Goal: Task Accomplishment & Management: Manage account settings

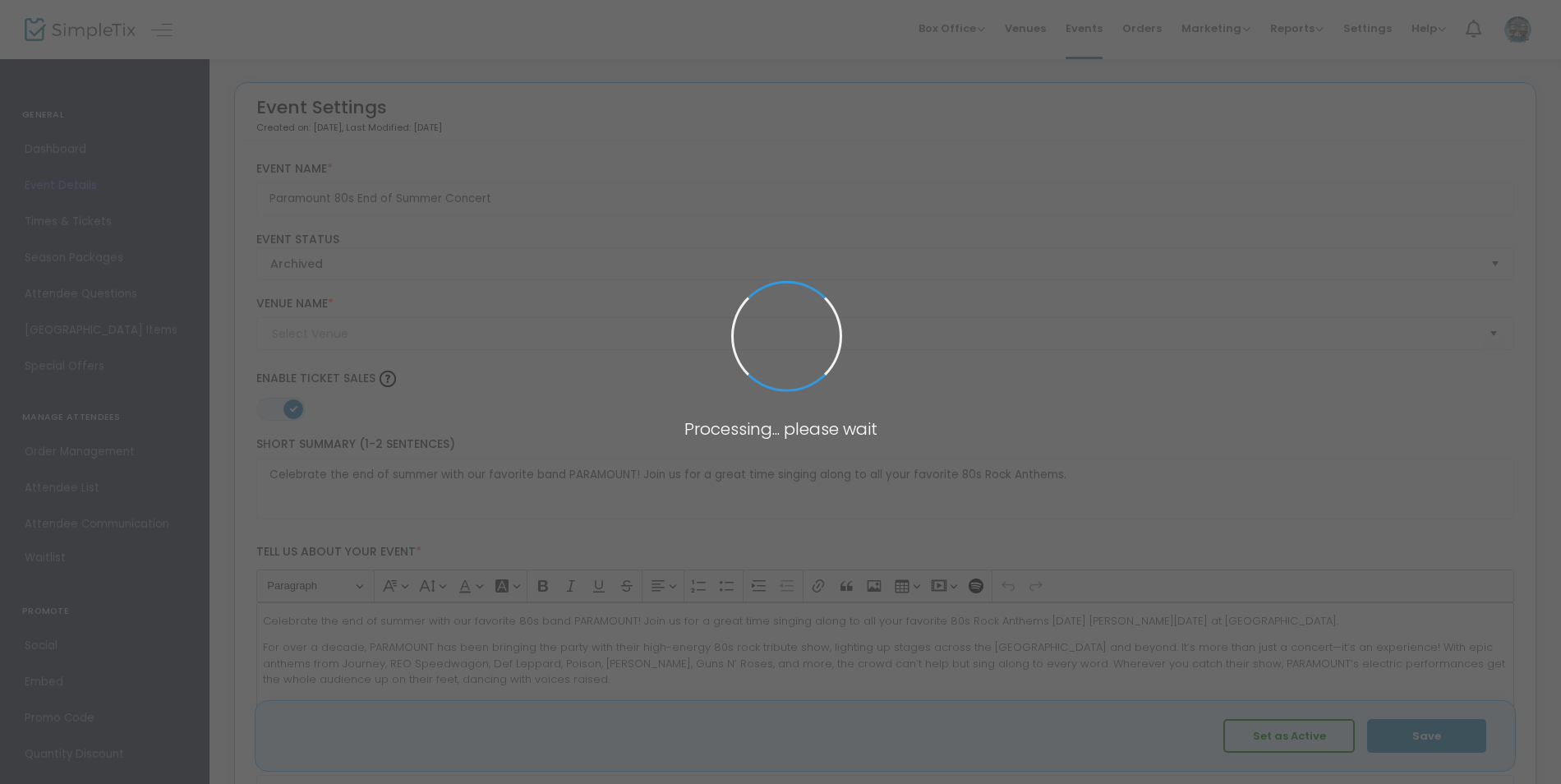
type input "[GEOGRAPHIC_DATA]"
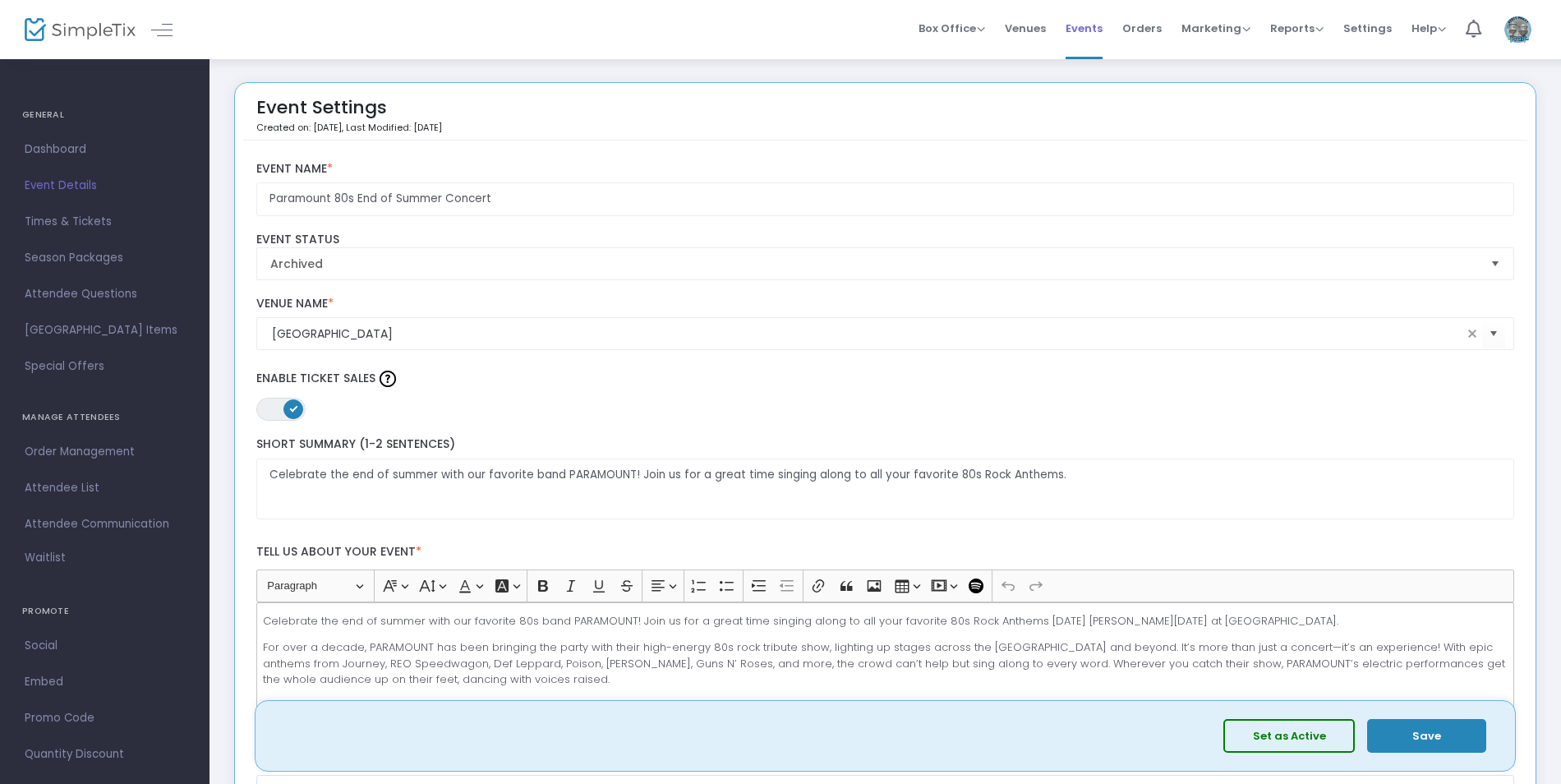
click at [1091, 26] on span "Events" at bounding box center [1083, 28] width 37 height 42
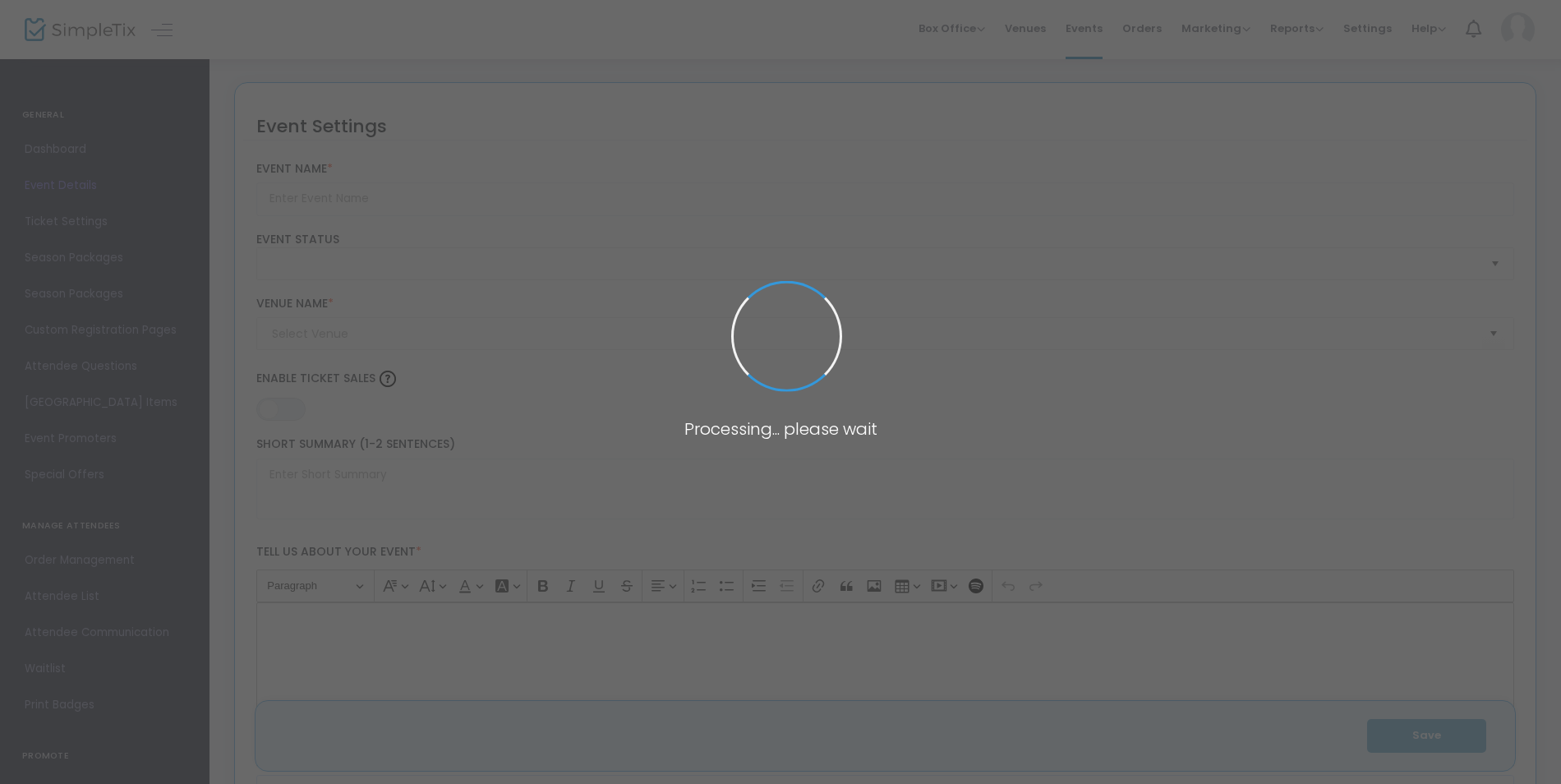
type input "Paramount 80s End of Summer Concert"
type textarea "Celebrate the end of summer with our favorite band PARAMOUNT! Join us for a gre…"
type input "Buy Tickets"
type input "[GEOGRAPHIC_DATA]"
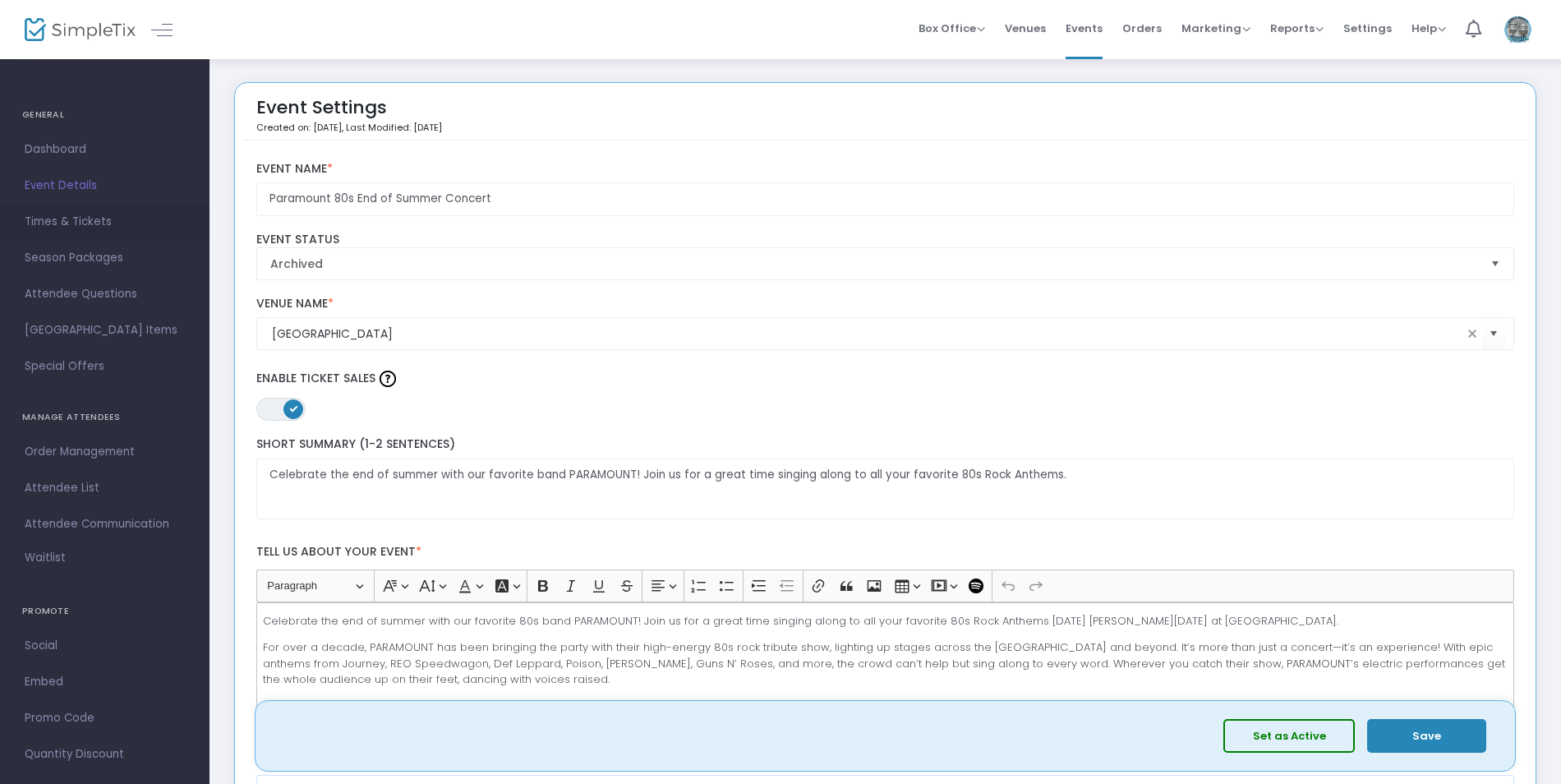
click at [90, 222] on span "Times & Tickets" at bounding box center [105, 222] width 160 height 22
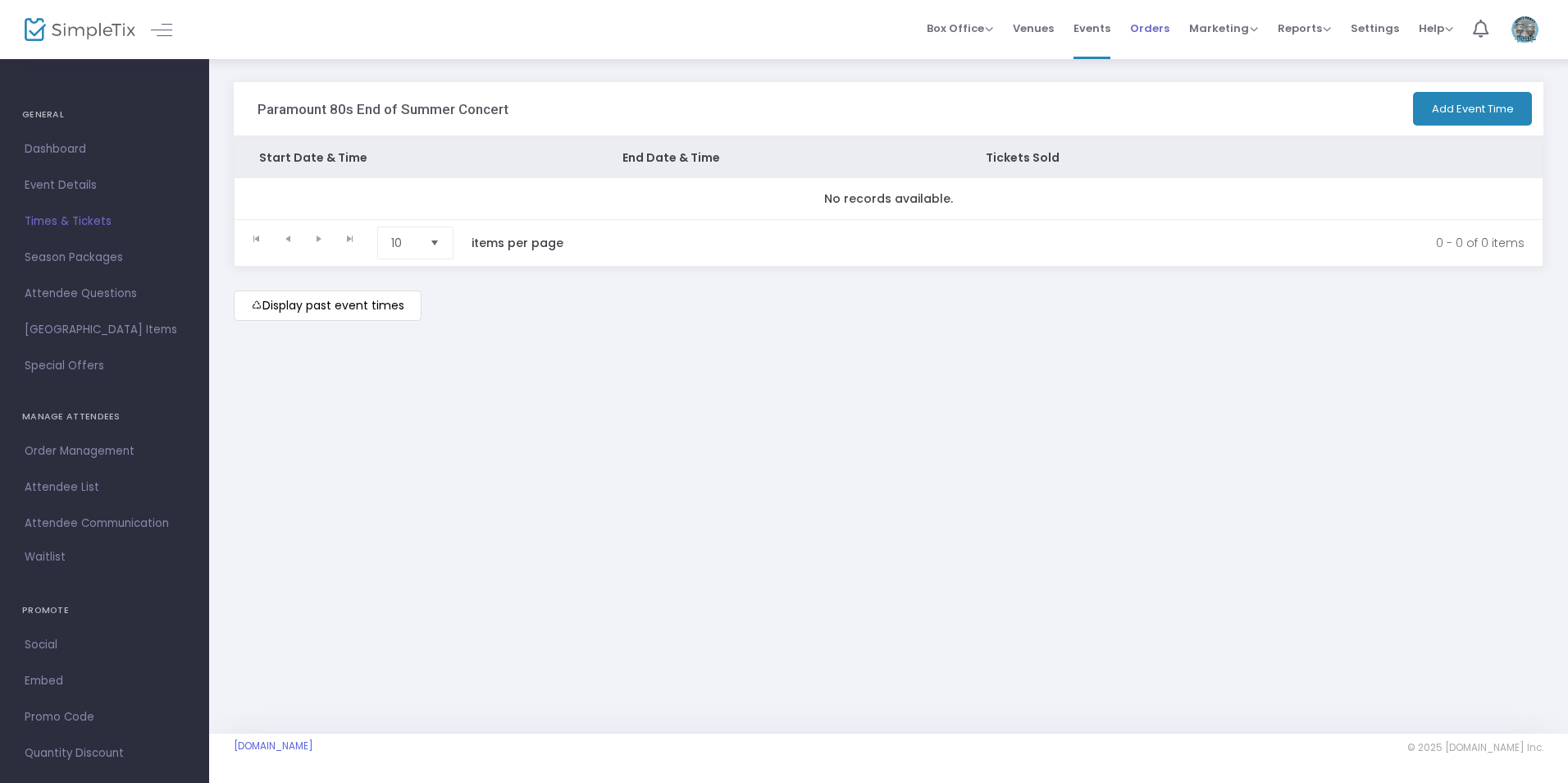
click at [1158, 23] on span "Orders" at bounding box center [1150, 28] width 39 height 42
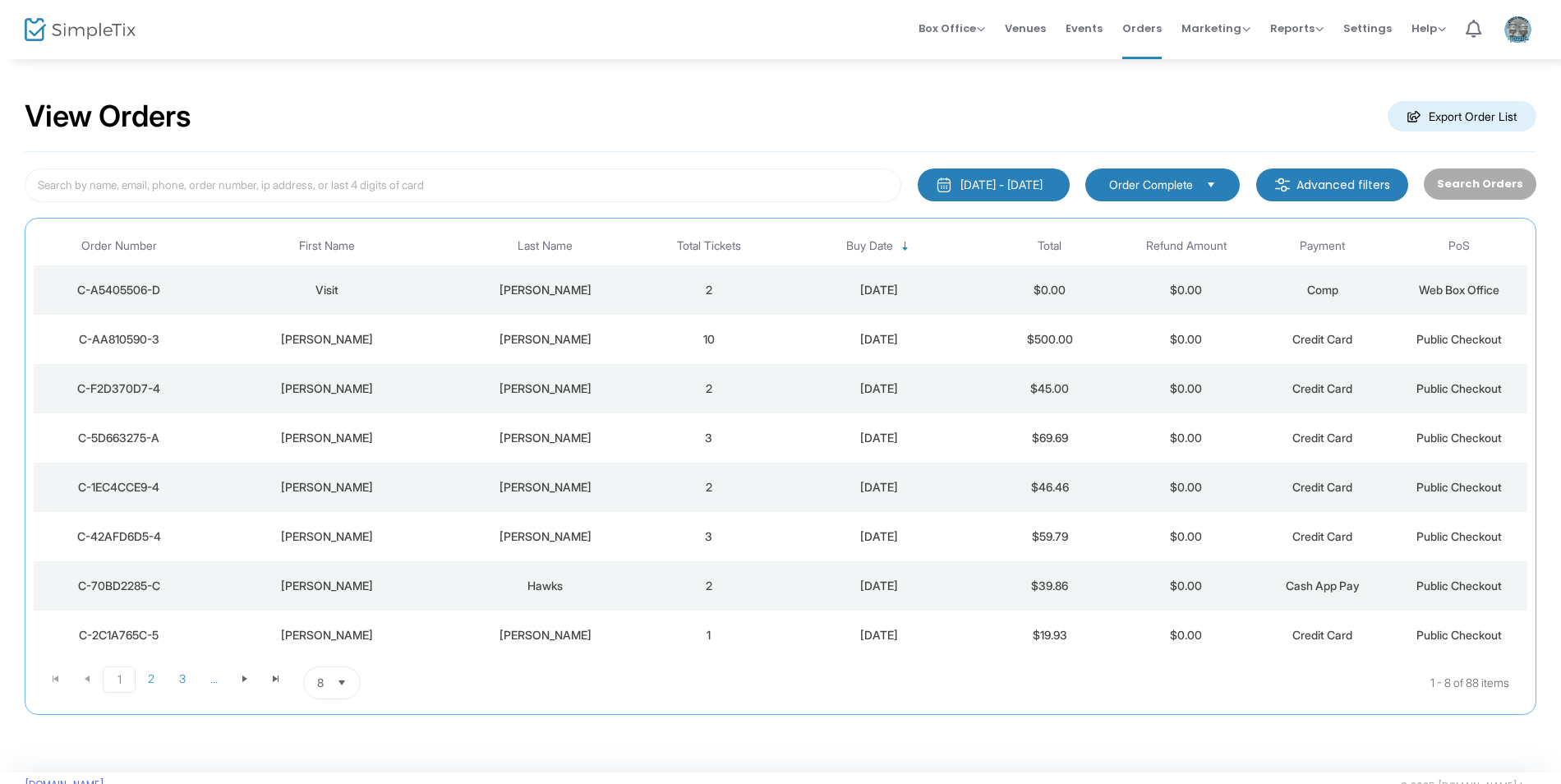
click at [1002, 195] on button "[DATE] - [DATE]" at bounding box center [994, 185] width 152 height 33
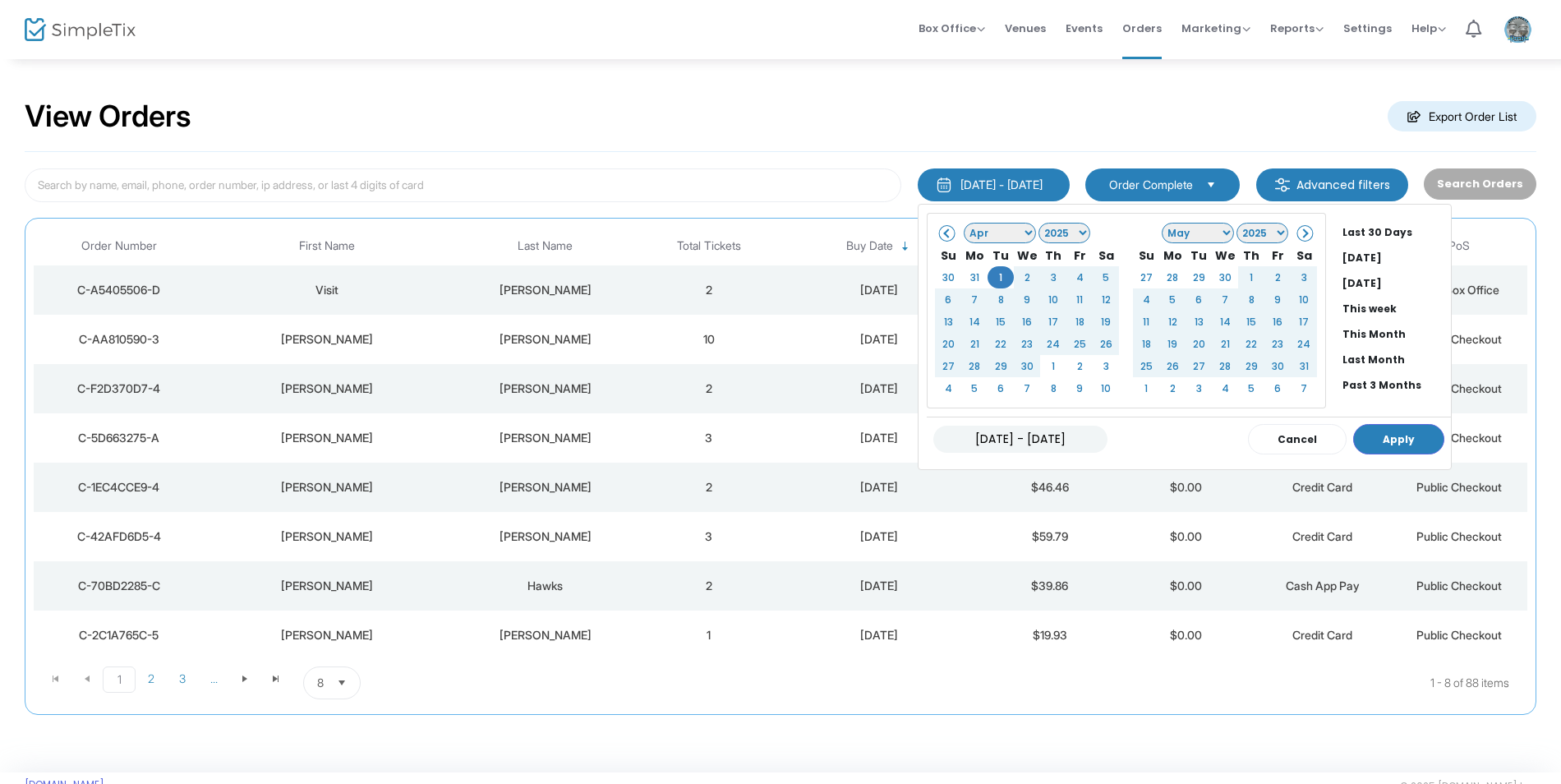
click at [1217, 229] on select "Jan Feb Mar Apr May Jun [DATE] Aug Sep Oct Nov Dec" at bounding box center [1198, 232] width 73 height 21
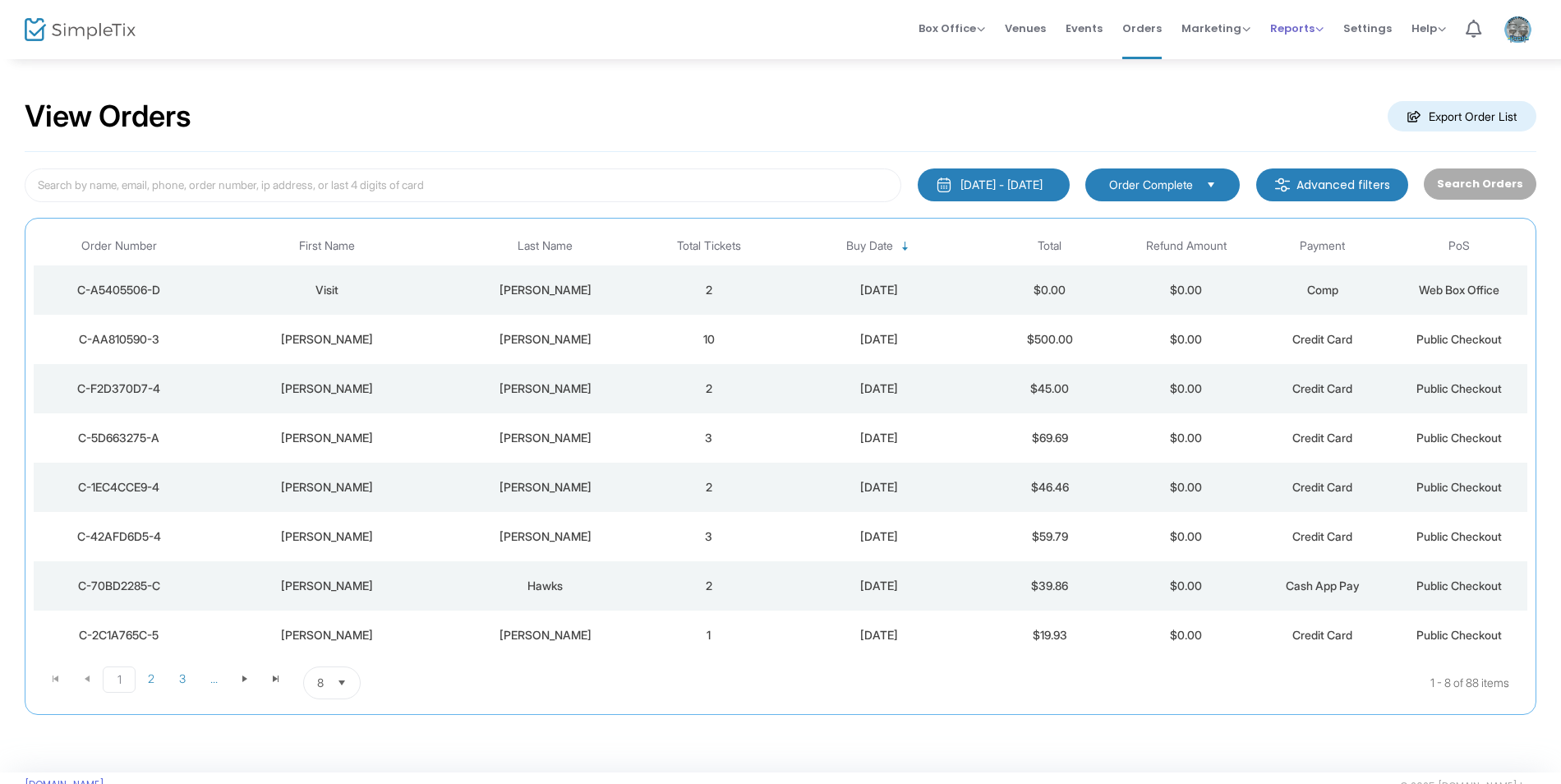
click at [1306, 32] on span "Reports" at bounding box center [1298, 28] width 54 height 15
click at [1310, 84] on li "Sales Reports" at bounding box center [1324, 88] width 107 height 32
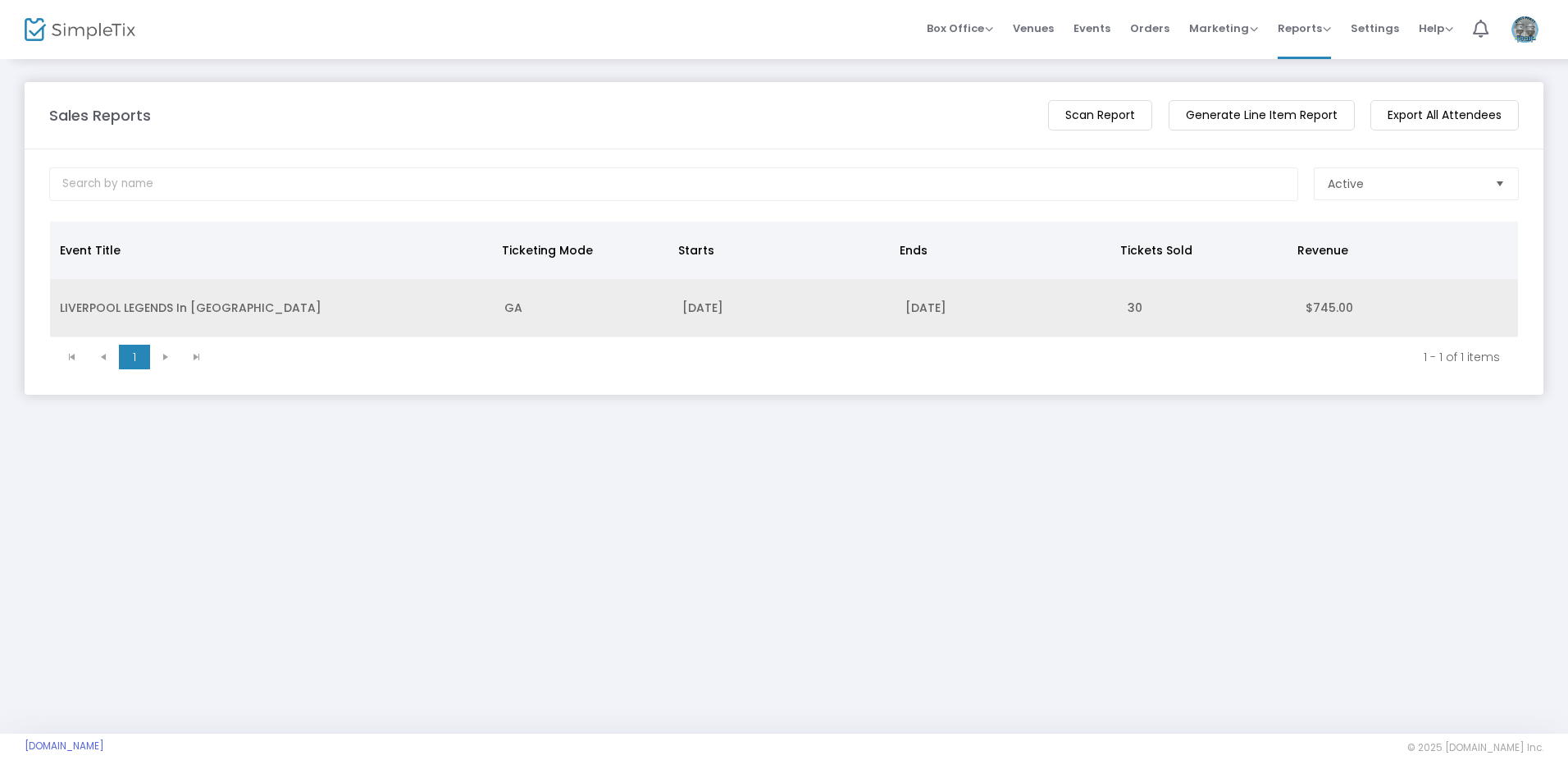
click at [118, 314] on td "LIVERPOOL LEGENDS In [GEOGRAPHIC_DATA]" at bounding box center [272, 308] width 445 height 58
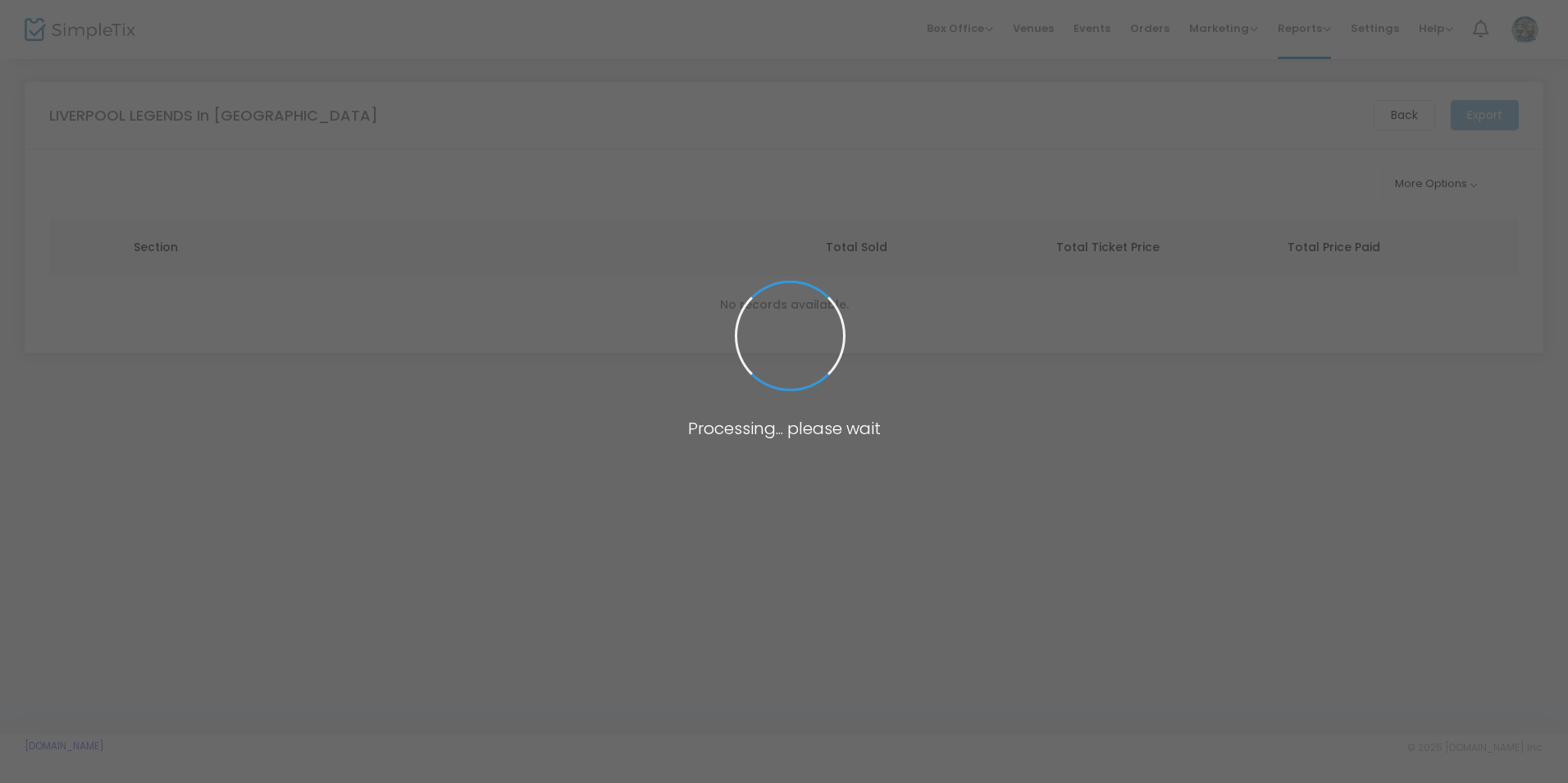
click at [118, 314] on span at bounding box center [784, 391] width 1568 height 783
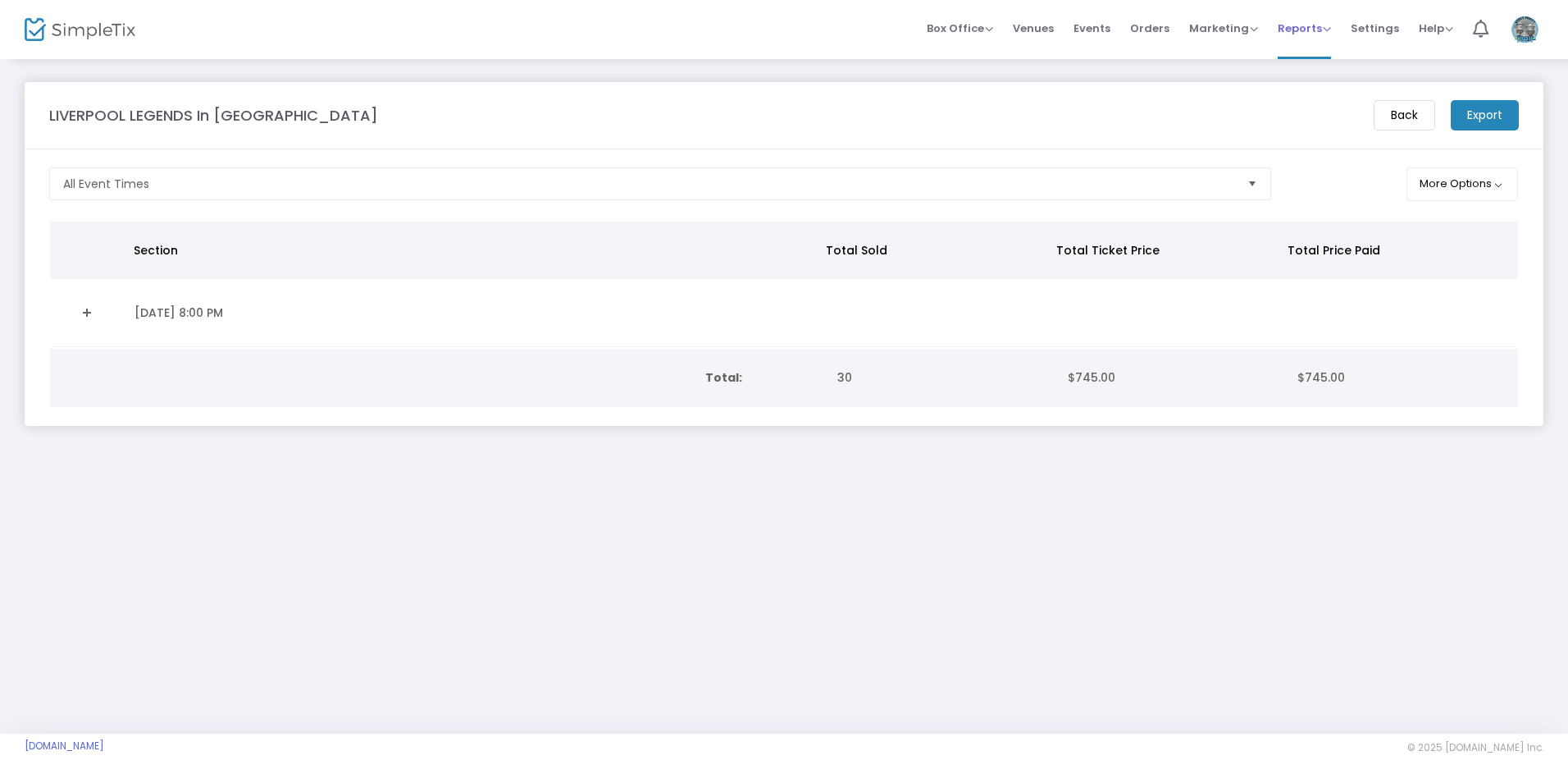
click at [1309, 31] on span "Reports" at bounding box center [1305, 28] width 54 height 15
click at [1384, 29] on span "Settings" at bounding box center [1375, 28] width 48 height 42
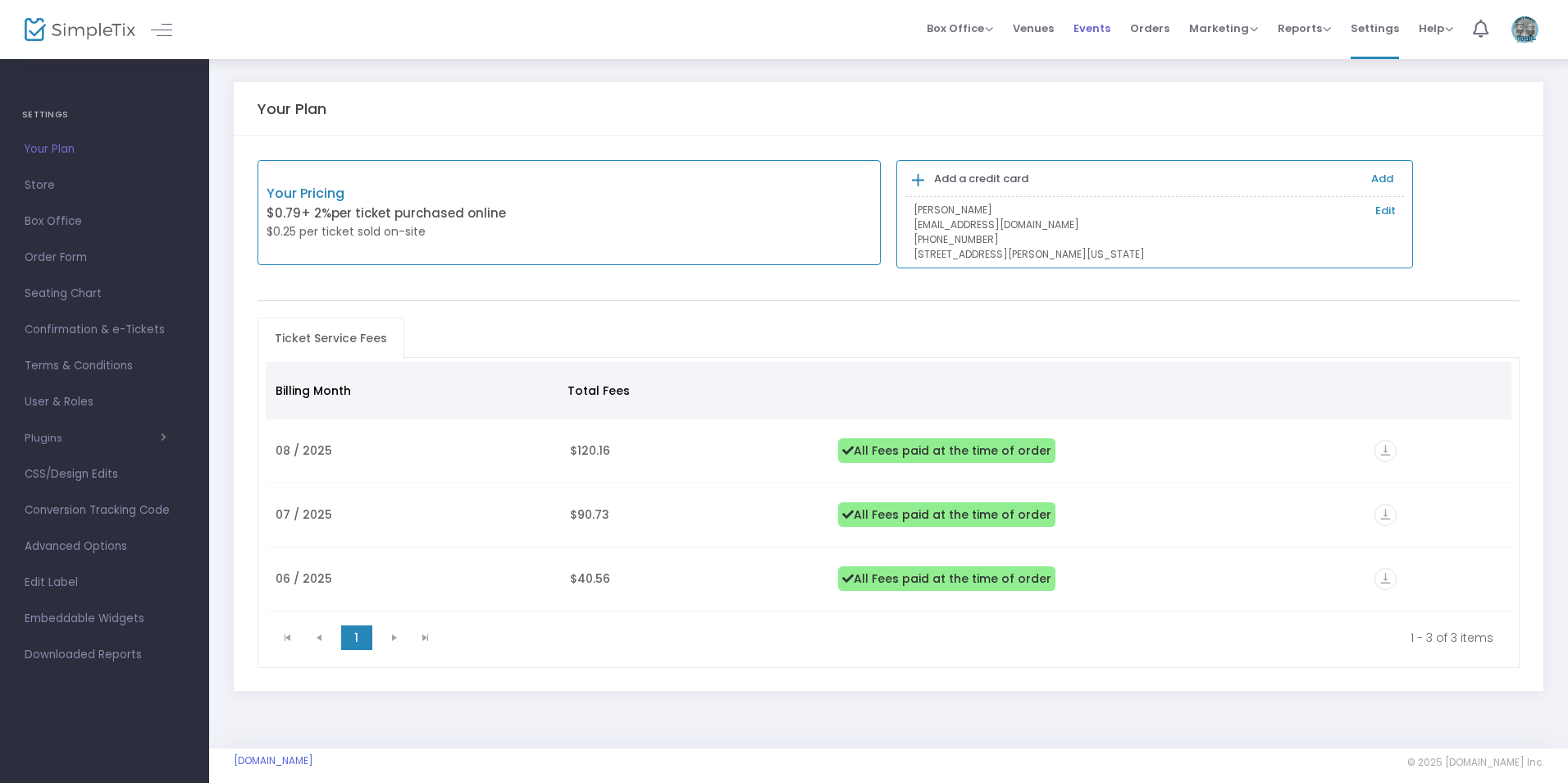
click at [1104, 29] on span "Events" at bounding box center [1091, 28] width 37 height 42
